Goal: Transaction & Acquisition: Book appointment/travel/reservation

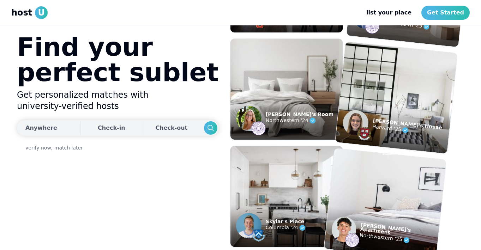
click at [55, 127] on button "Anywhere" at bounding box center [48, 128] width 62 height 16
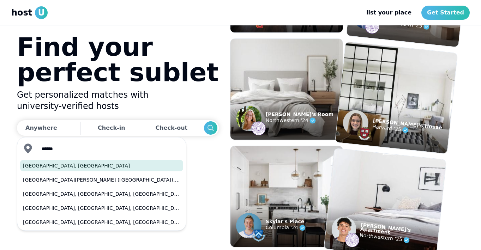
click at [59, 164] on button "[GEOGRAPHIC_DATA], [GEOGRAPHIC_DATA]" at bounding box center [101, 165] width 163 height 11
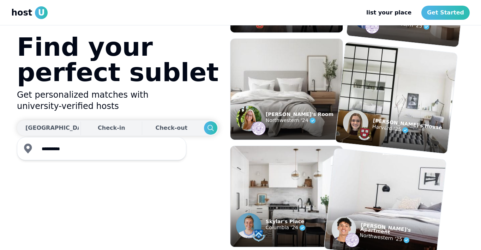
type input "**********"
click at [98, 128] on div "Check-in" at bounding box center [112, 128] width 28 height 14
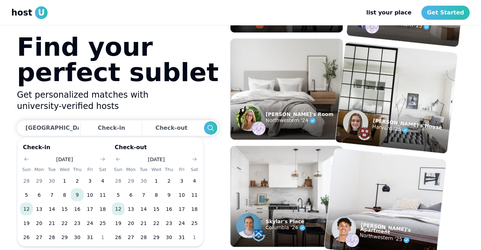
click at [81, 198] on button "9" at bounding box center [77, 195] width 13 height 13
click at [165, 223] on button "23" at bounding box center [169, 223] width 13 height 13
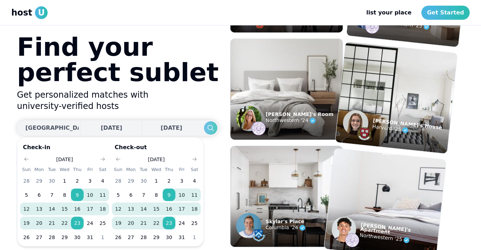
click at [208, 128] on use "Search" at bounding box center [211, 128] width 6 height 6
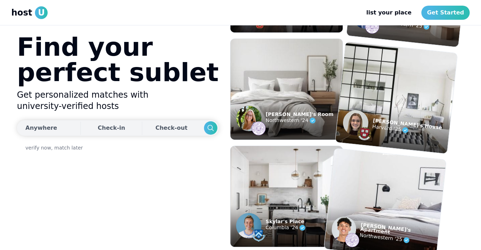
click at [59, 134] on button "Anywhere" at bounding box center [48, 128] width 62 height 16
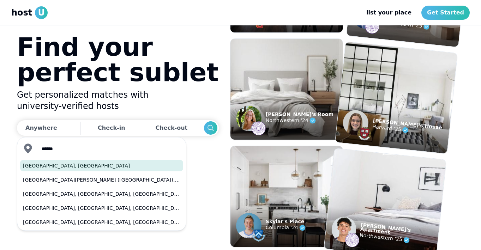
click at [39, 165] on button "[GEOGRAPHIC_DATA], [GEOGRAPHIC_DATA]" at bounding box center [101, 165] width 163 height 11
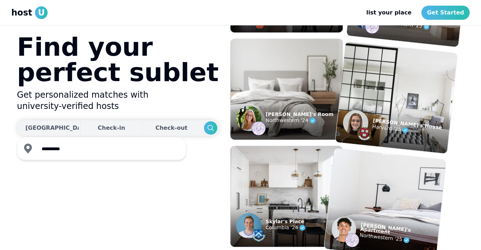
type input "**********"
click at [98, 129] on div "Check-in" at bounding box center [112, 128] width 28 height 14
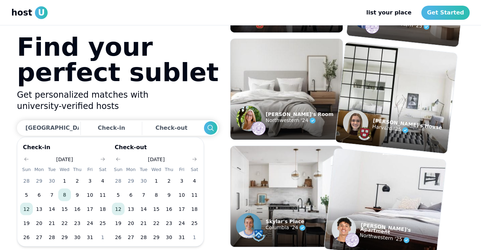
click at [70, 197] on button "8" at bounding box center [64, 195] width 13 height 13
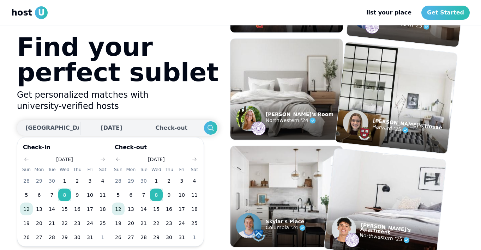
click at [155, 129] on div "Check-out" at bounding box center [172, 128] width 35 height 14
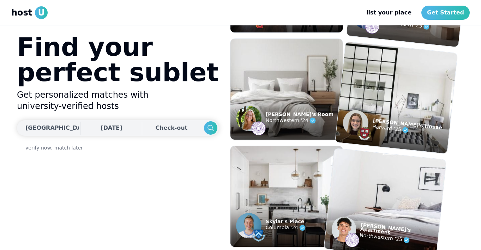
click at [155, 125] on div "Check-out" at bounding box center [172, 128] width 35 height 14
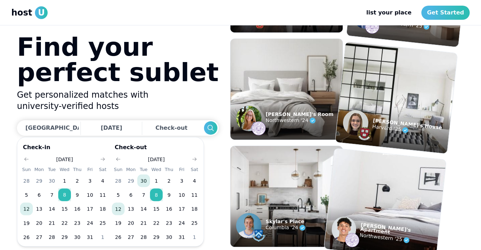
click at [143, 180] on button "30" at bounding box center [143, 181] width 13 height 13
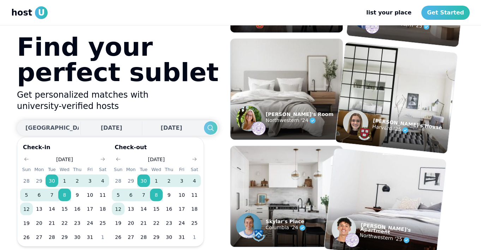
click at [208, 129] on use "Search" at bounding box center [211, 128] width 6 height 6
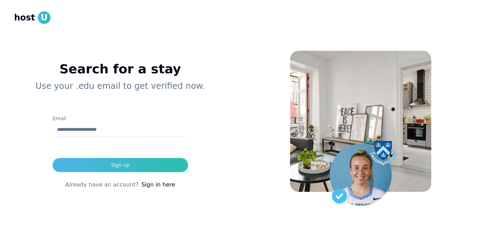
click at [97, 126] on input "Email" at bounding box center [121, 130] width 136 height 14
click at [104, 105] on div "Search for a stay Use your .edu email to get verified now. Email Sign up Alread…" at bounding box center [120, 131] width 213 height 206
